Goal: Task Accomplishment & Management: Complete application form

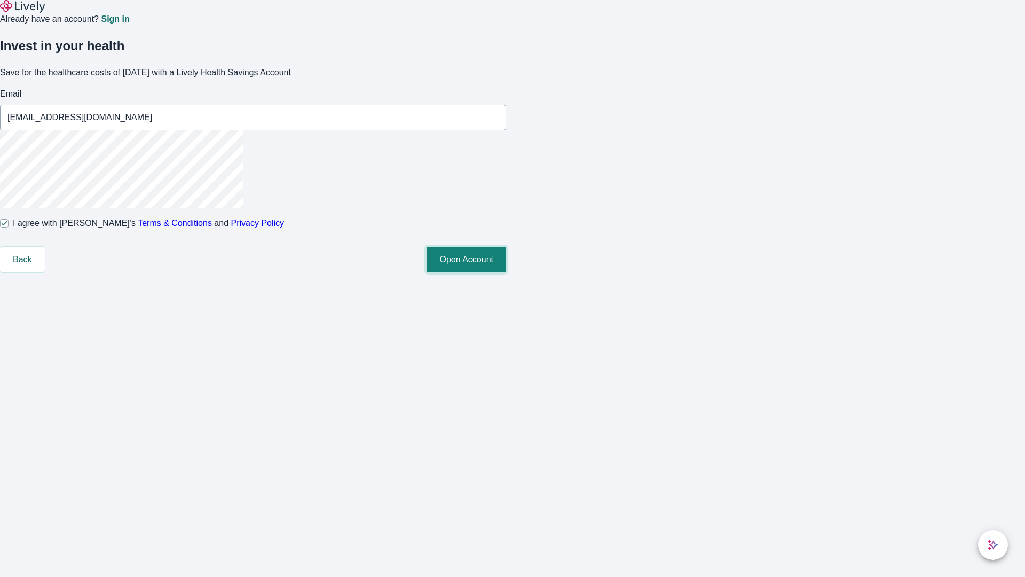
click at [506, 272] on button "Open Account" at bounding box center [467, 260] width 80 height 26
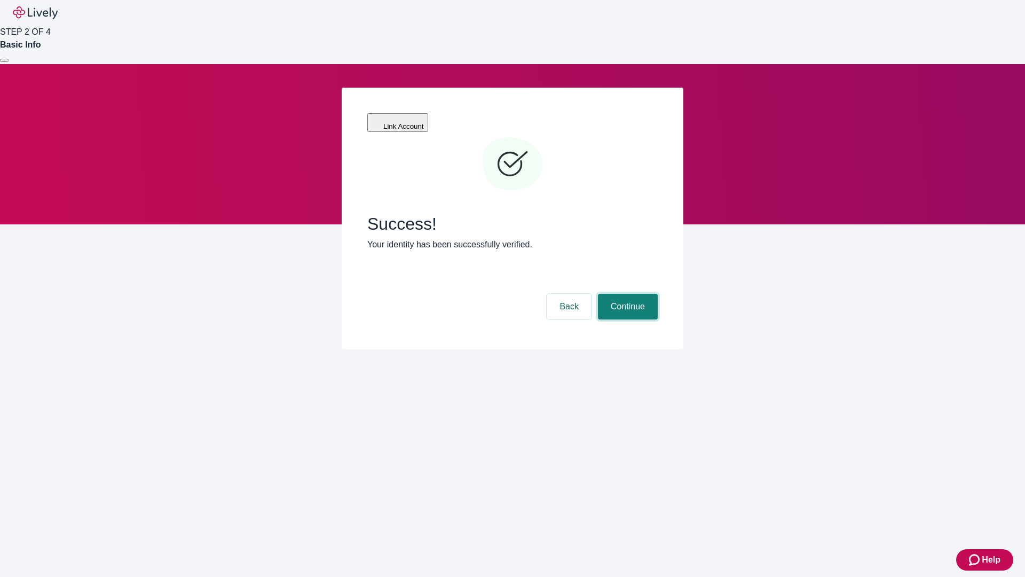
click at [626, 294] on button "Continue" at bounding box center [628, 307] width 60 height 26
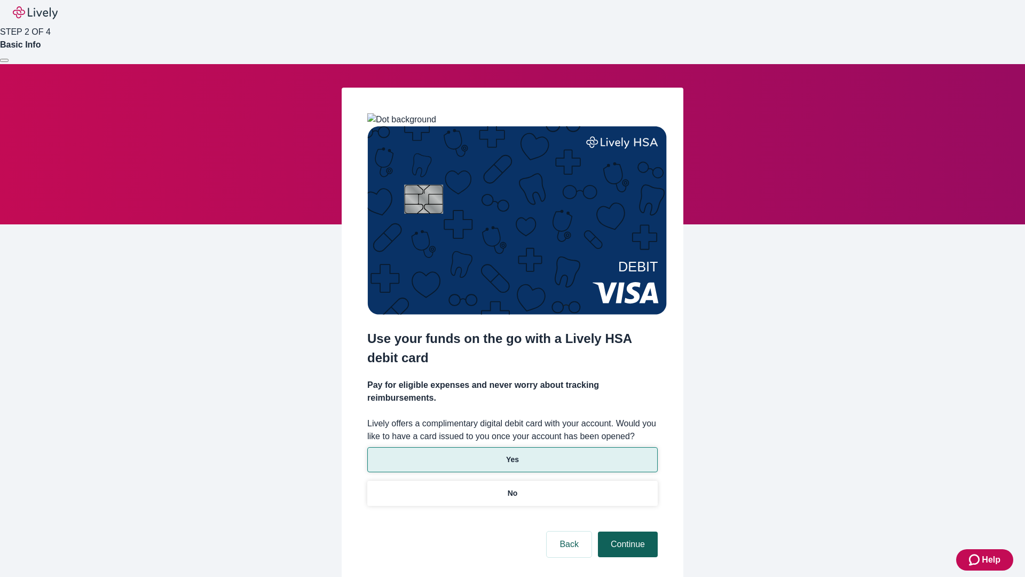
click at [512, 454] on p "Yes" at bounding box center [512, 459] width 13 height 11
click at [626, 531] on button "Continue" at bounding box center [628, 544] width 60 height 26
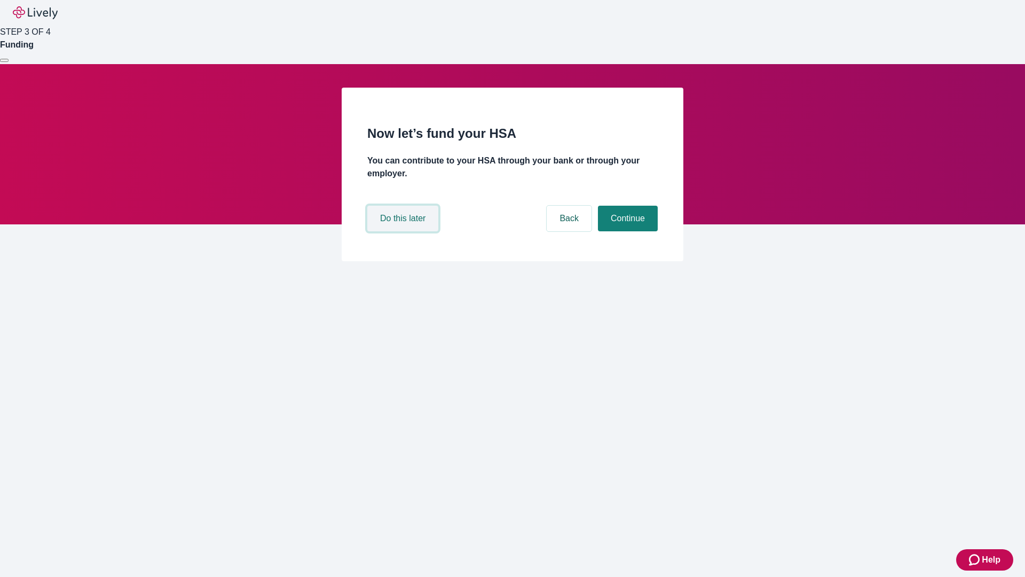
click at [404, 231] on button "Do this later" at bounding box center [402, 219] width 71 height 26
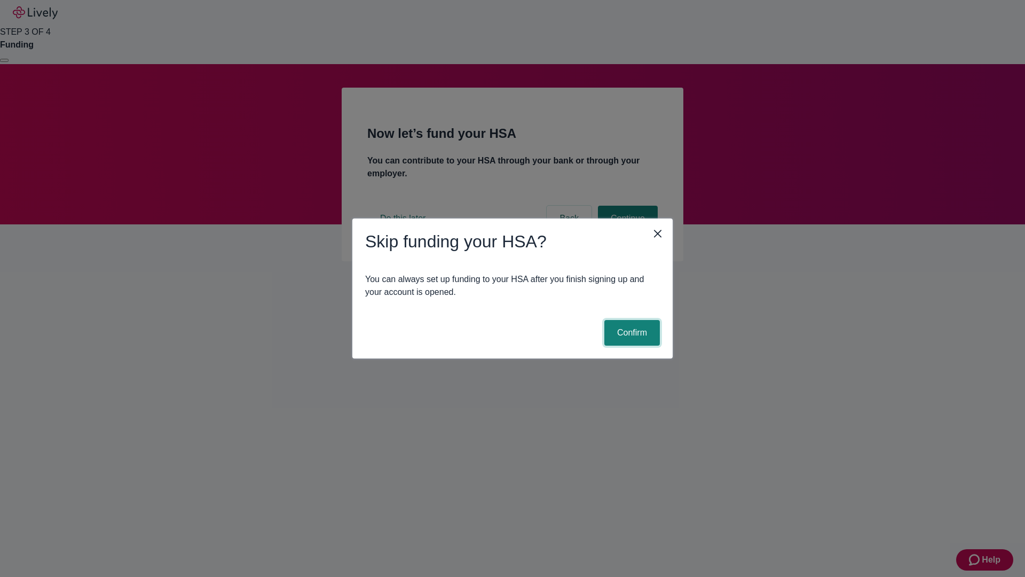
click at [631, 333] on button "Confirm" at bounding box center [632, 333] width 56 height 26
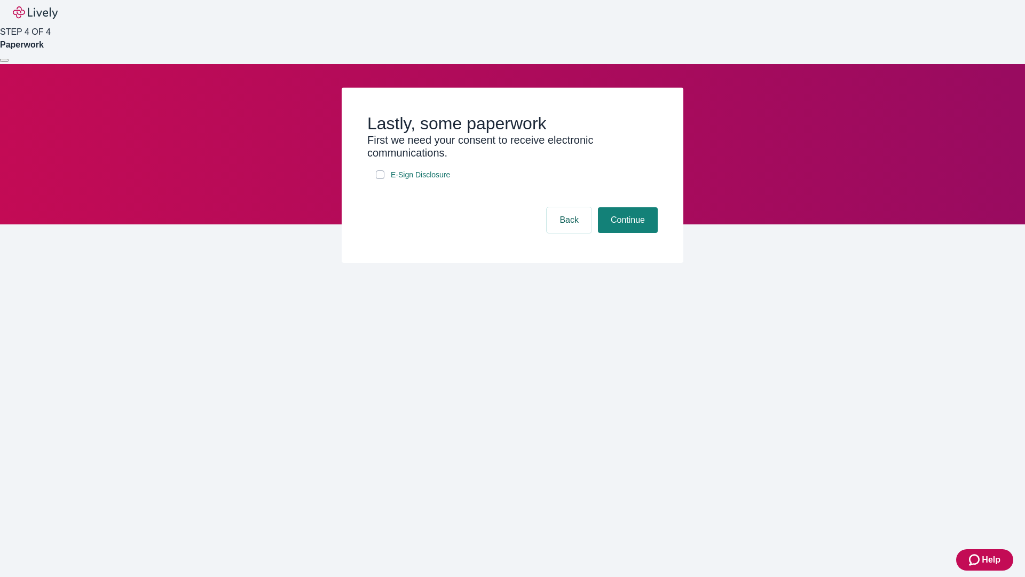
click at [380, 179] on input "E-Sign Disclosure" at bounding box center [380, 174] width 9 height 9
checkbox input "true"
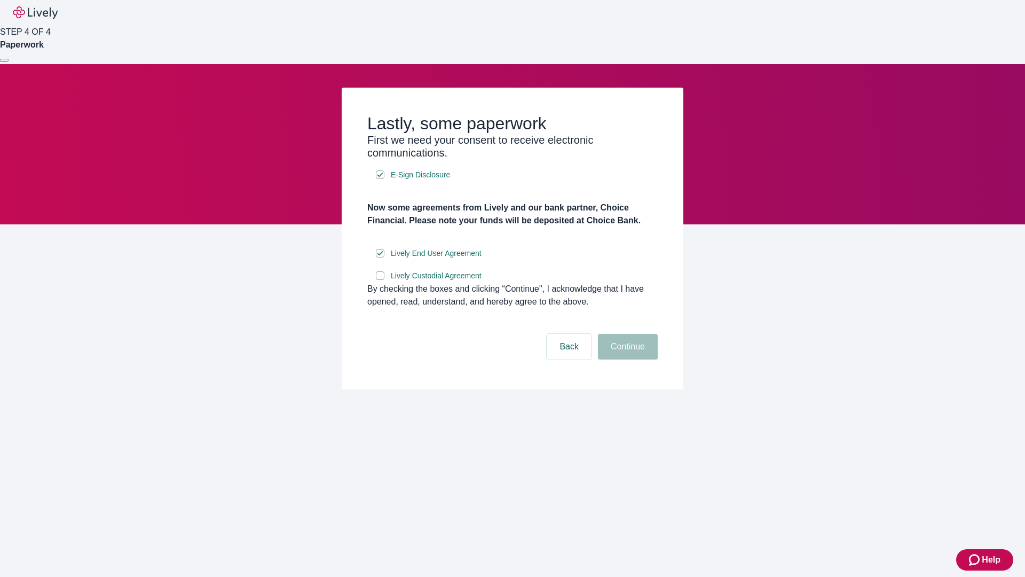
click at [380, 280] on input "Lively Custodial Agreement" at bounding box center [380, 275] width 9 height 9
checkbox input "true"
click at [626, 359] on button "Continue" at bounding box center [628, 347] width 60 height 26
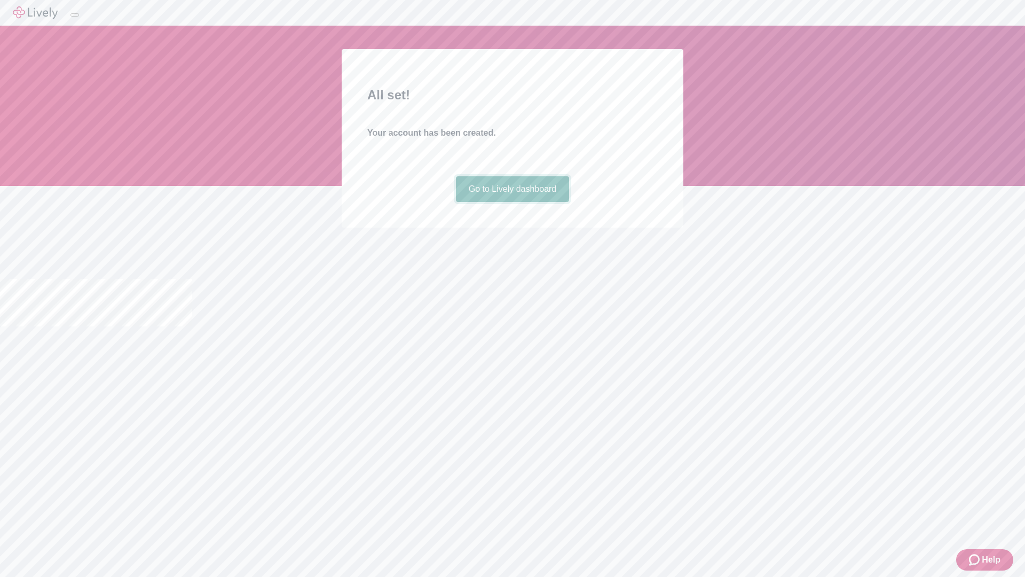
click at [512, 202] on link "Go to Lively dashboard" at bounding box center [513, 189] width 114 height 26
